Goal: Task Accomplishment & Management: Complete application form

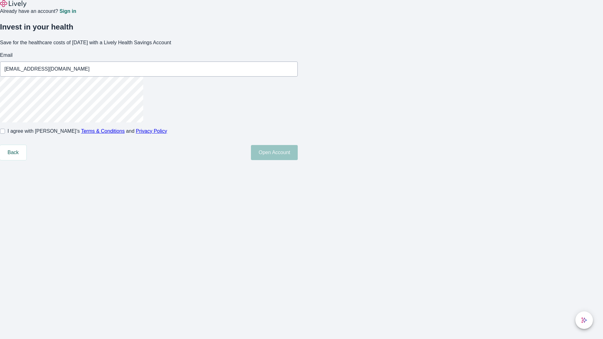
click at [5, 134] on input "I agree with Lively’s Terms & Conditions and Privacy Policy" at bounding box center [2, 131] width 5 height 5
checkbox input "true"
click at [298, 160] on button "Open Account" at bounding box center [274, 152] width 47 height 15
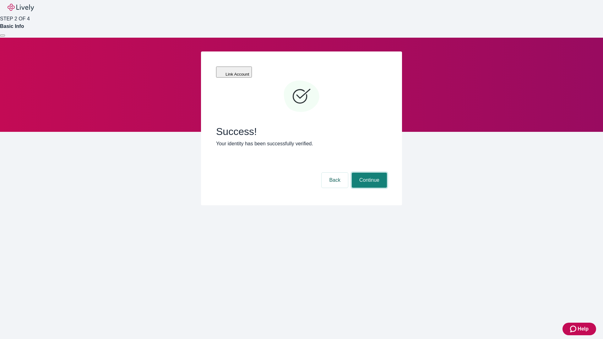
click at [368, 173] on button "Continue" at bounding box center [369, 180] width 35 height 15
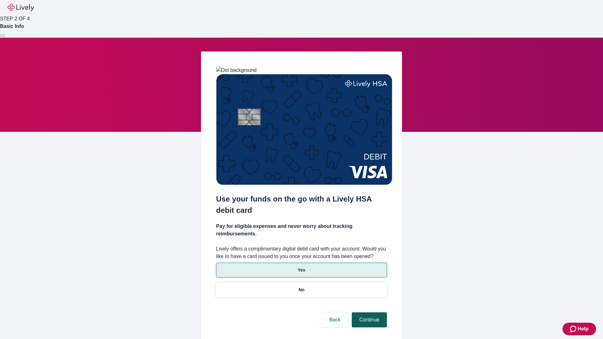
click at [301, 267] on p "Yes" at bounding box center [302, 270] width 8 height 7
click at [368, 312] on button "Continue" at bounding box center [369, 319] width 35 height 15
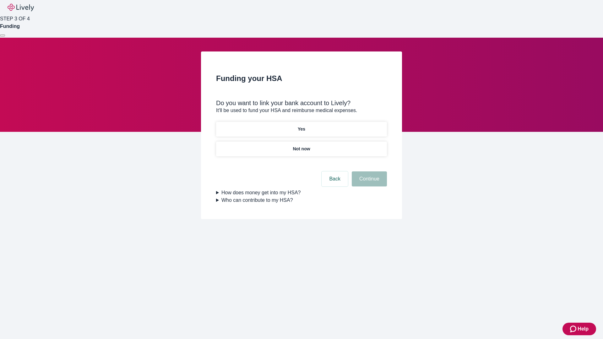
click at [301, 146] on p "Not now" at bounding box center [301, 149] width 17 height 7
click at [368, 183] on button "Continue" at bounding box center [369, 178] width 35 height 15
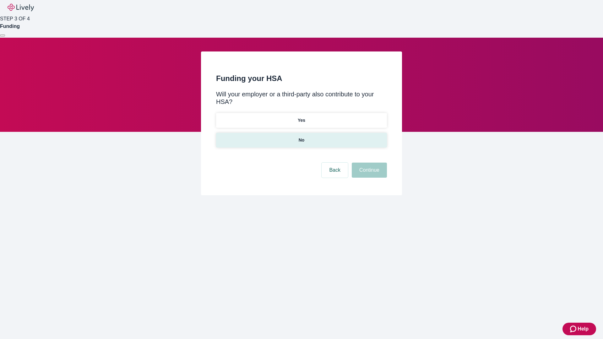
click at [301, 137] on p "No" at bounding box center [301, 140] width 6 height 7
click at [368, 163] on button "Continue" at bounding box center [369, 170] width 35 height 15
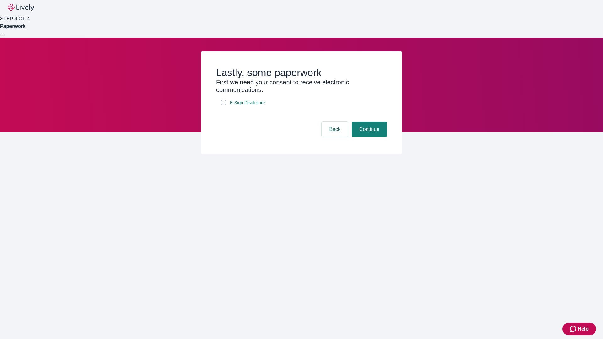
click at [223, 105] on input "E-Sign Disclosure" at bounding box center [223, 102] width 5 height 5
checkbox input "true"
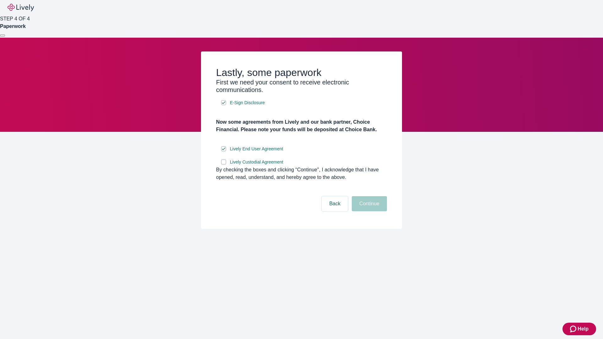
click at [223, 164] on input "Lively Custodial Agreement" at bounding box center [223, 161] width 5 height 5
checkbox input "true"
click at [368, 211] on button "Continue" at bounding box center [369, 203] width 35 height 15
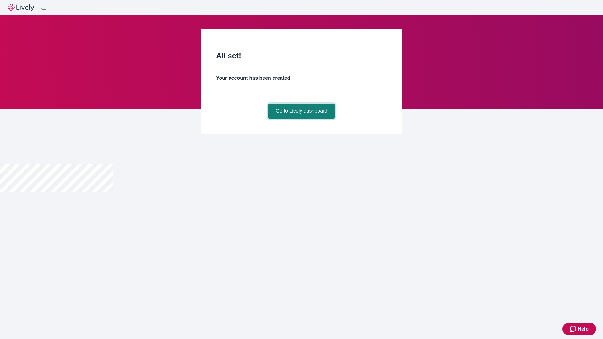
click at [301, 119] on link "Go to Lively dashboard" at bounding box center [301, 111] width 67 height 15
